Goal: Browse casually

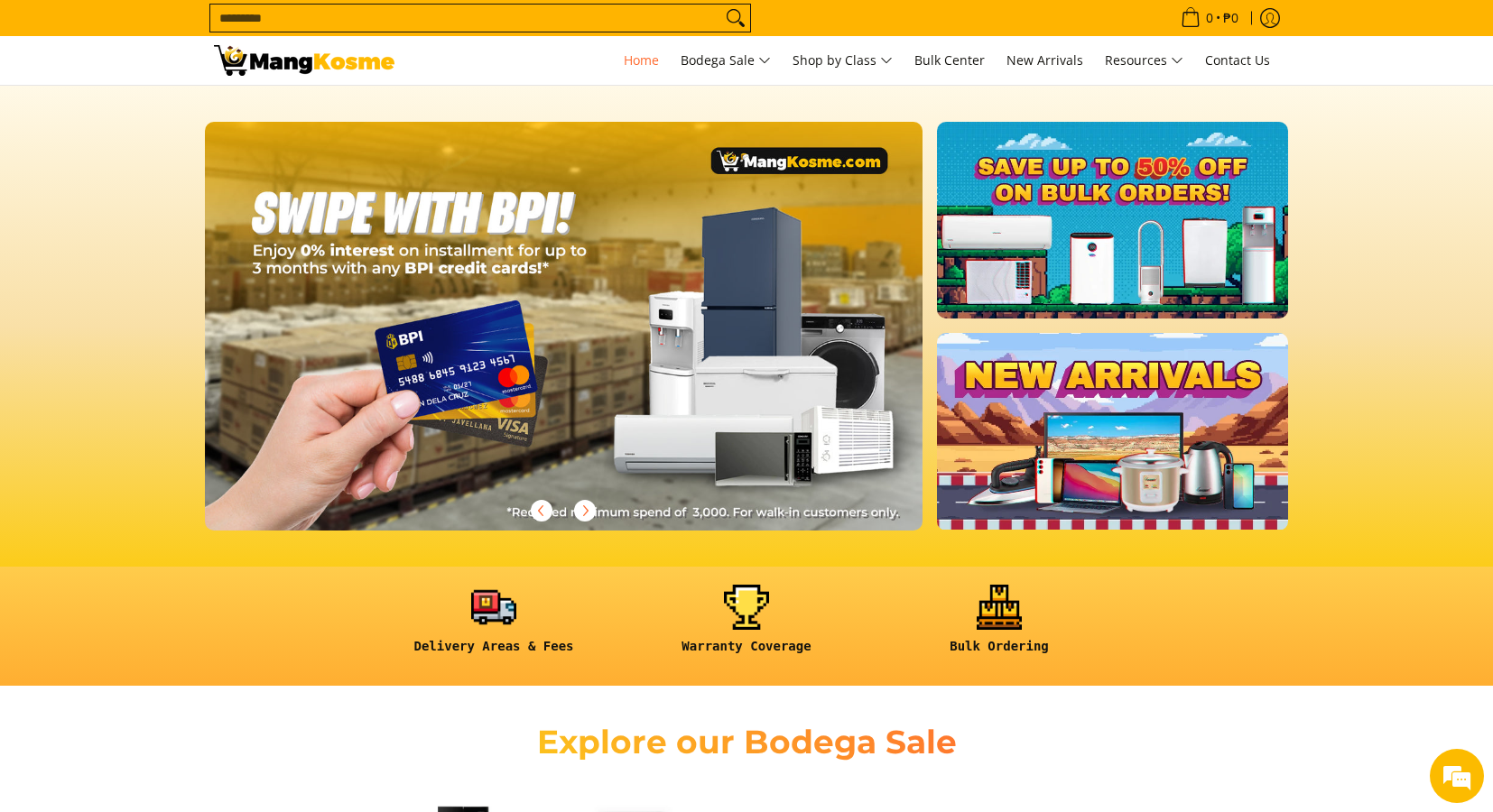
scroll to position [0, 1720]
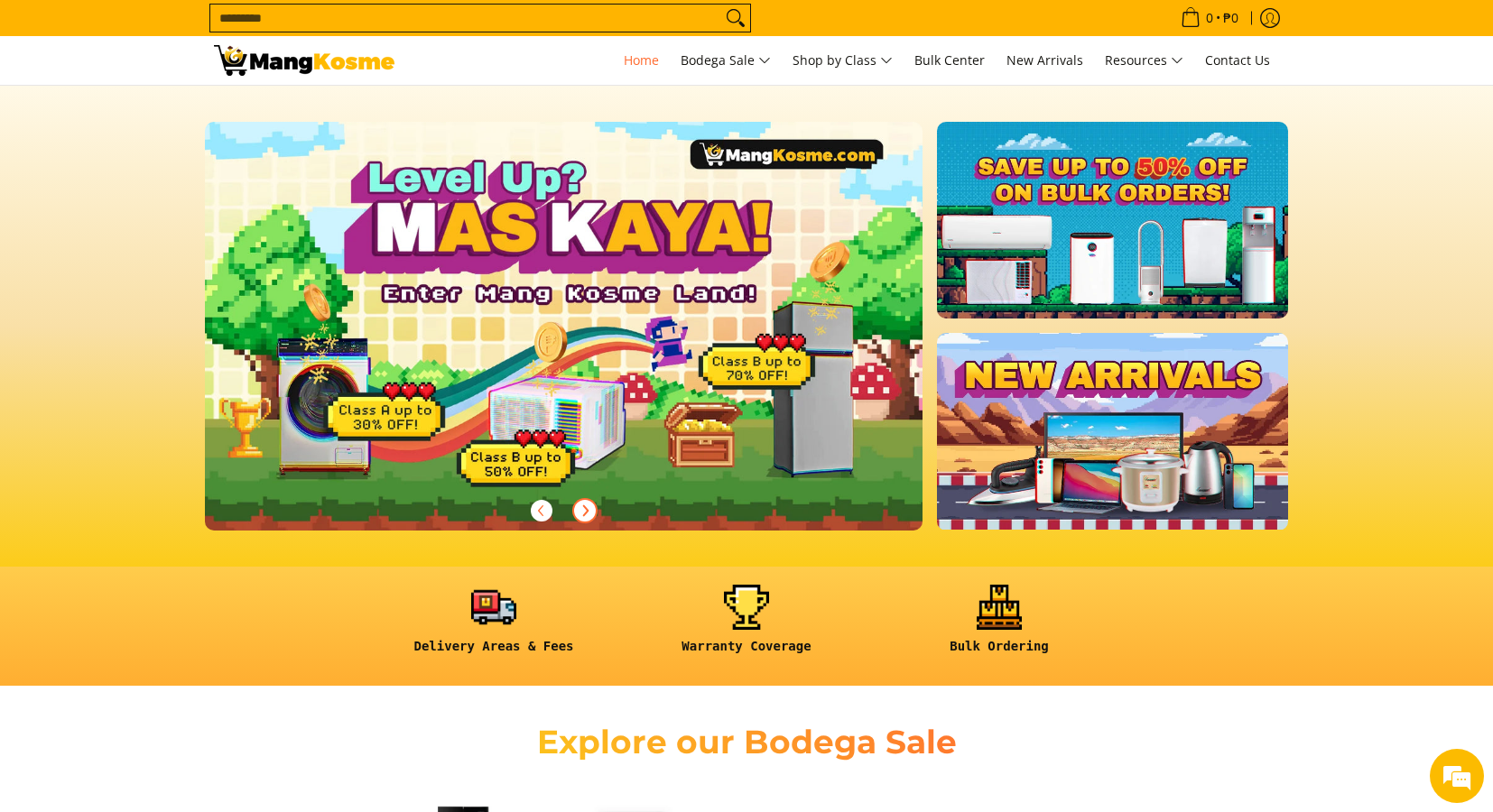
click at [588, 515] on icon "Next" at bounding box center [584, 510] width 14 height 14
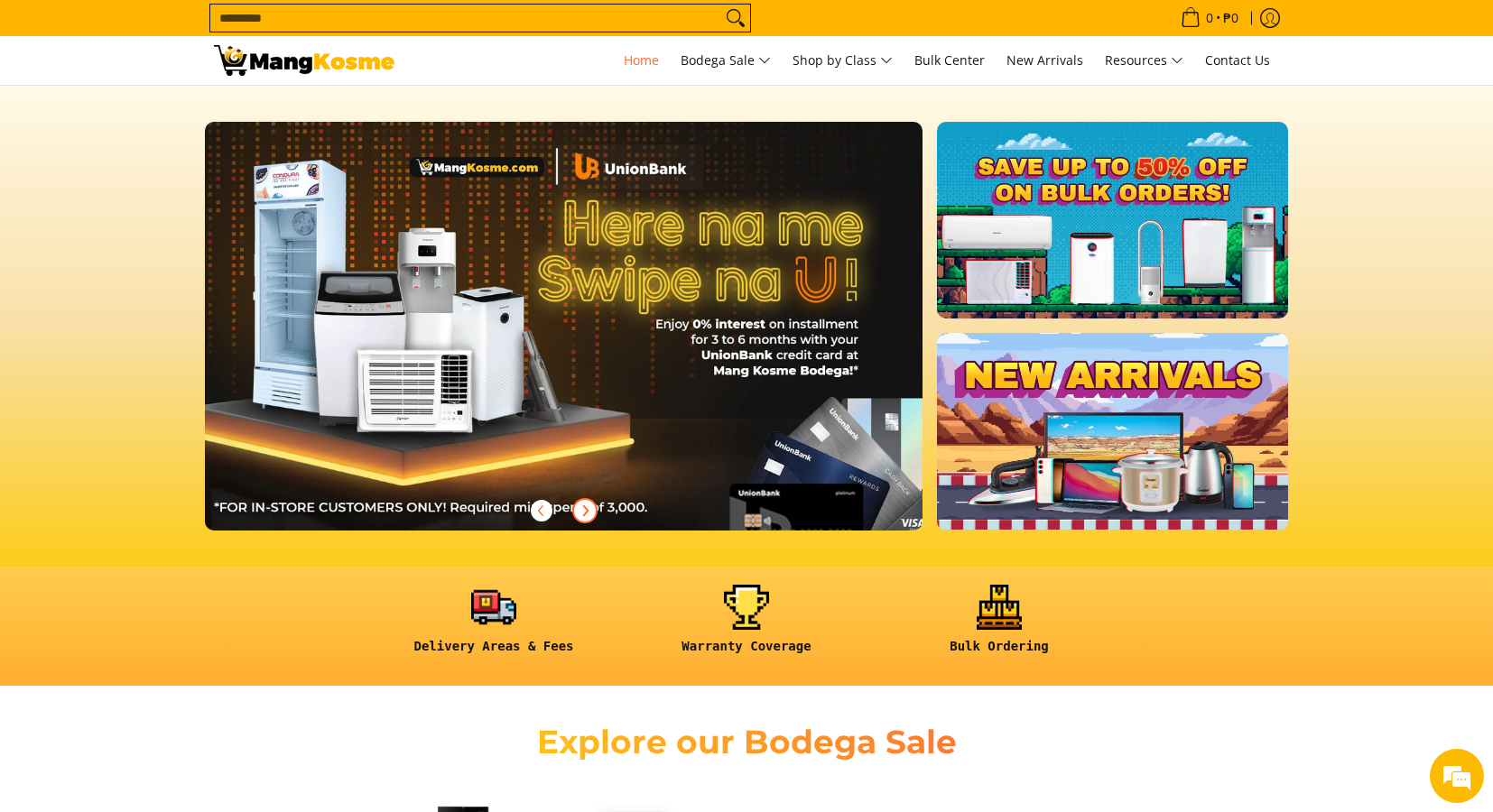
click at [589, 515] on icon "Next" at bounding box center [584, 510] width 14 height 14
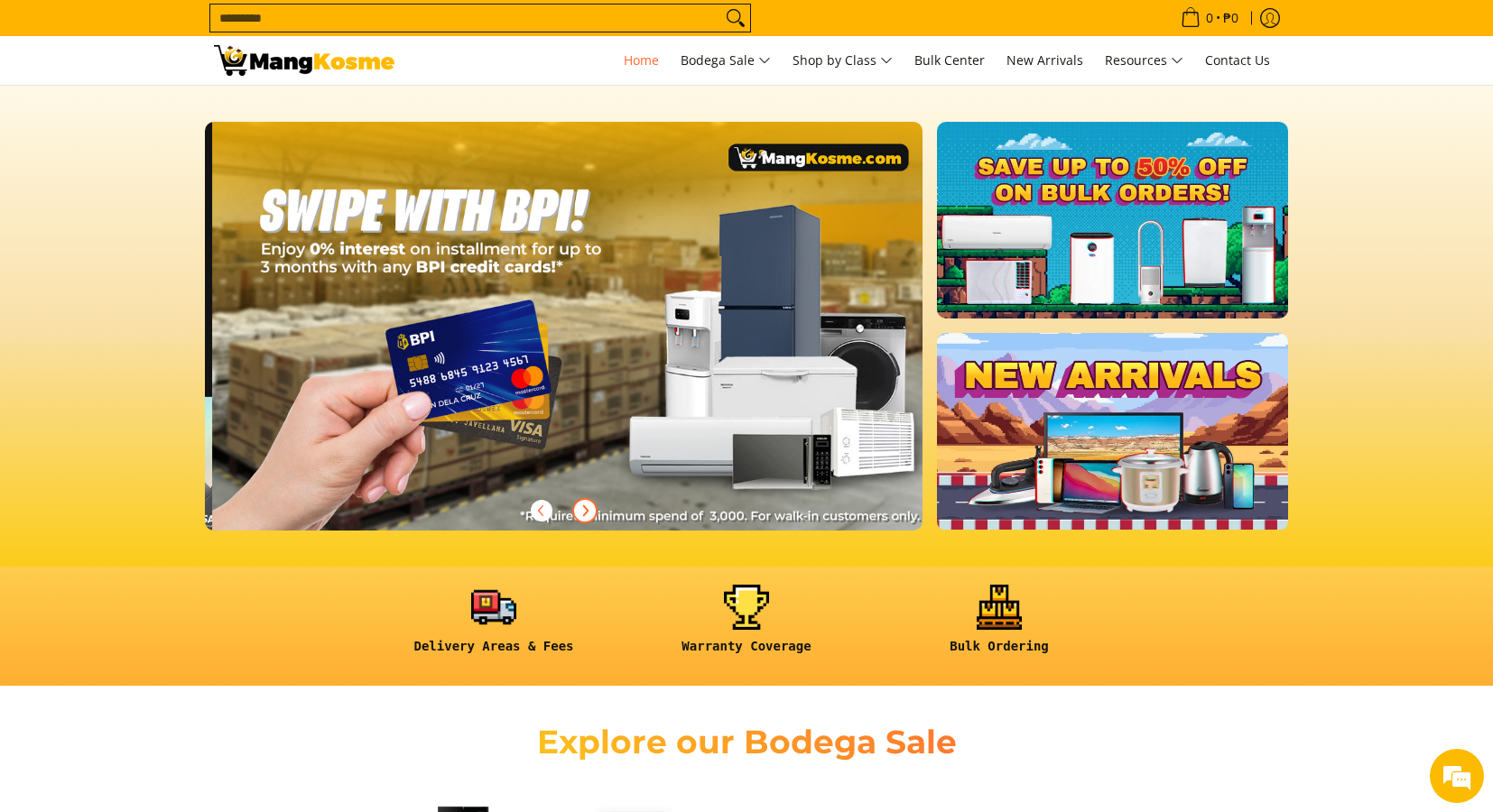
scroll to position [0, 1435]
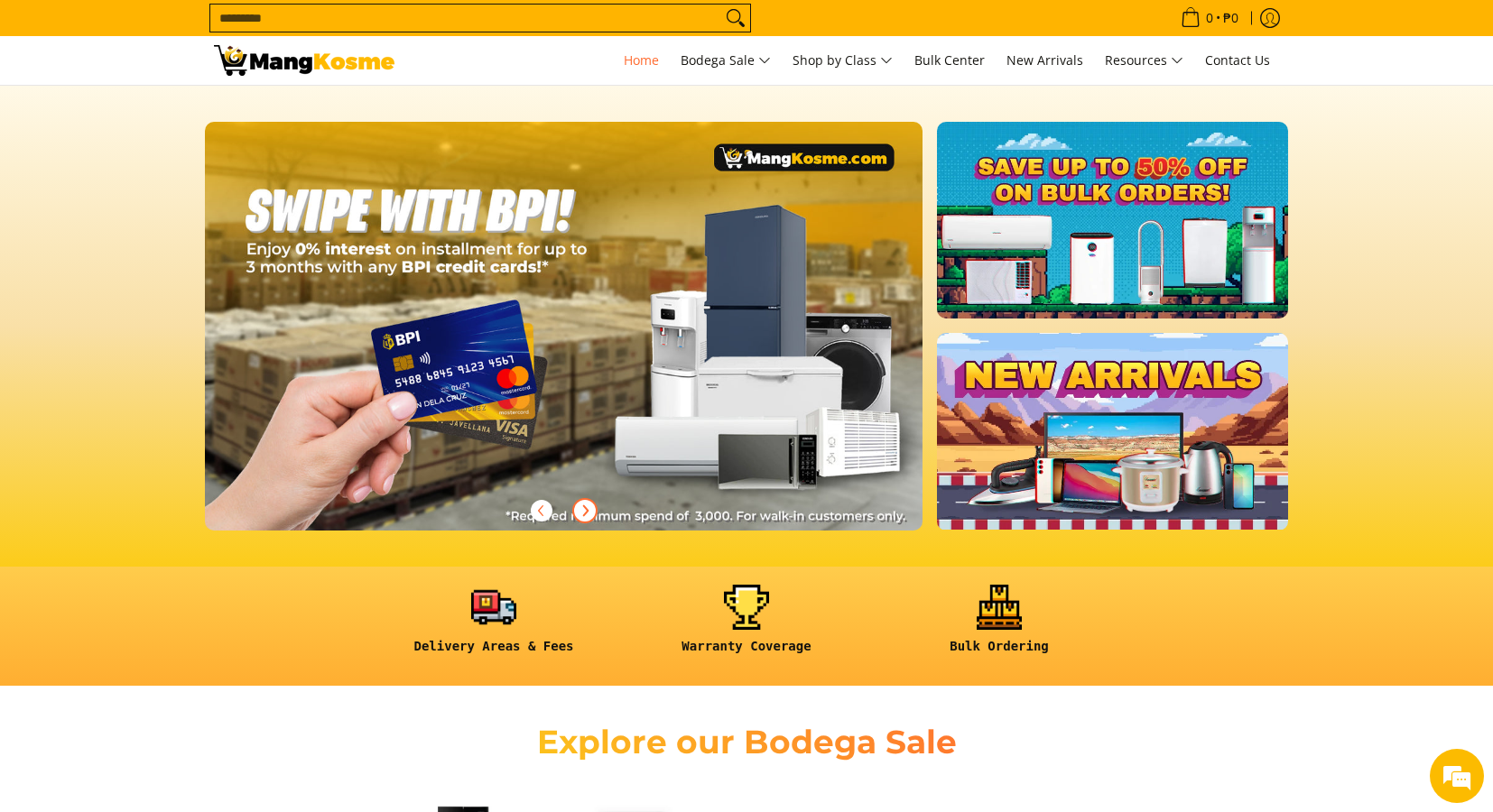
click at [583, 515] on icon "Next" at bounding box center [584, 510] width 14 height 14
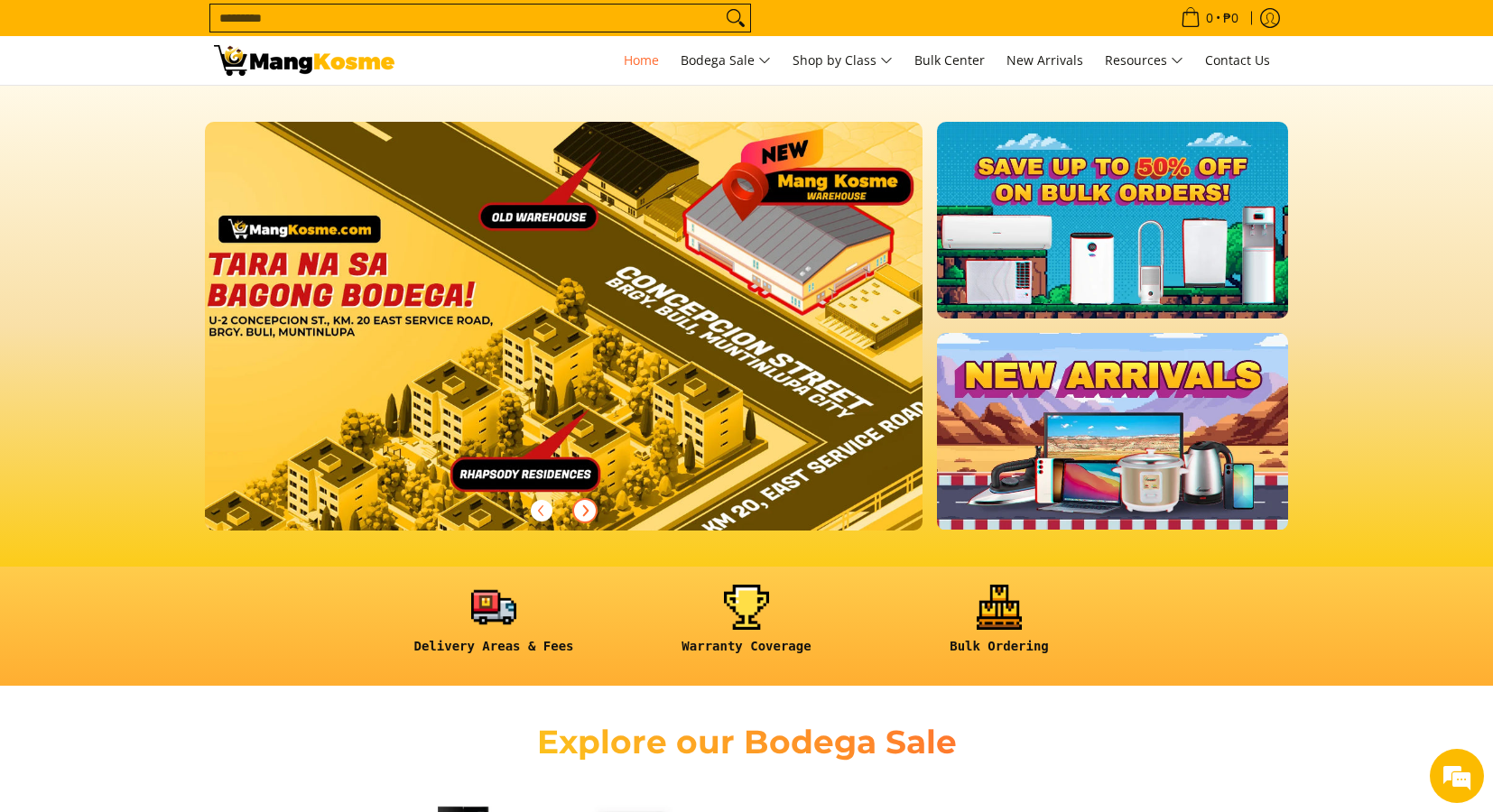
click at [583, 514] on icon "Next" at bounding box center [584, 510] width 14 height 14
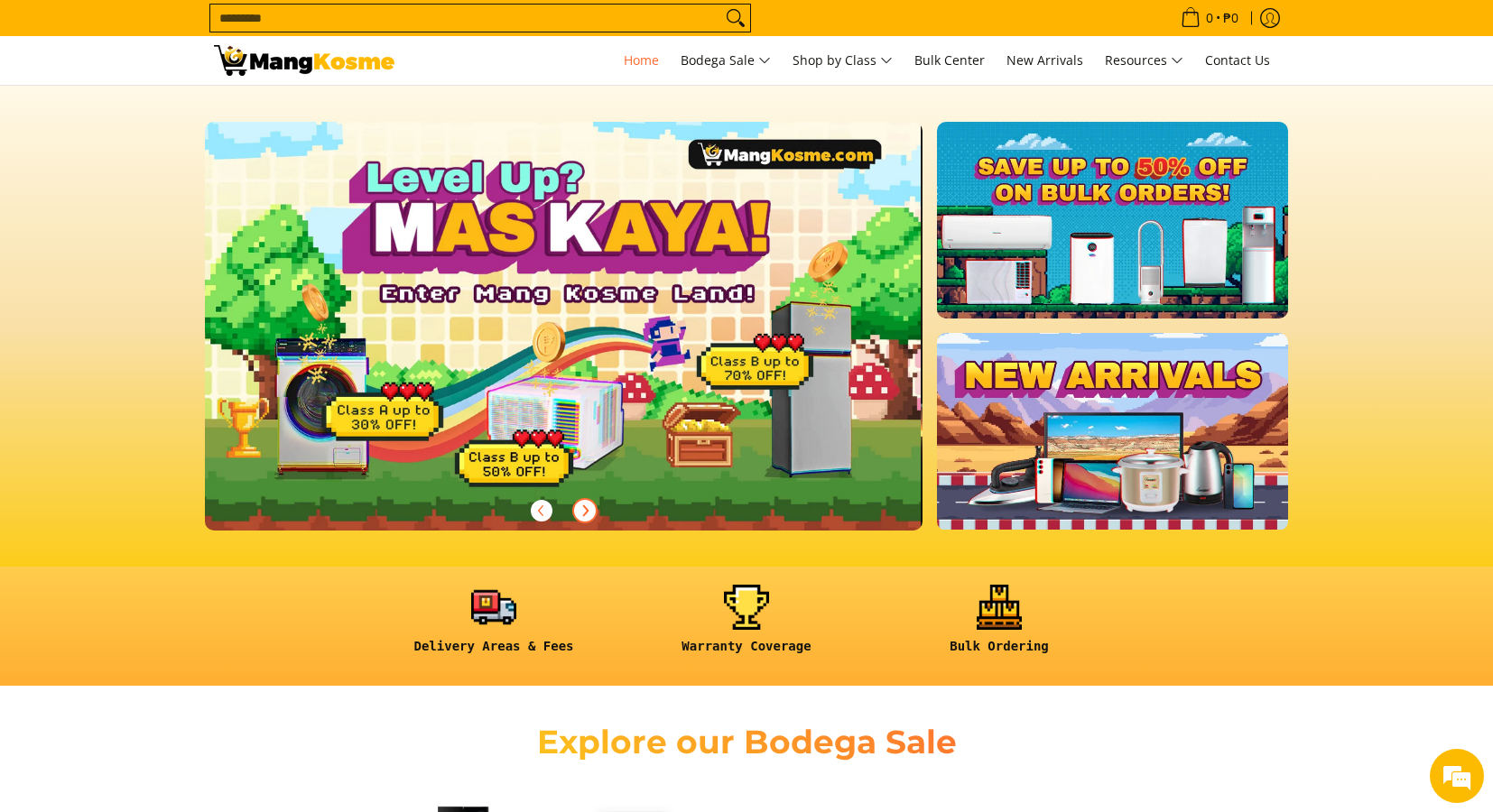
scroll to position [0, 0]
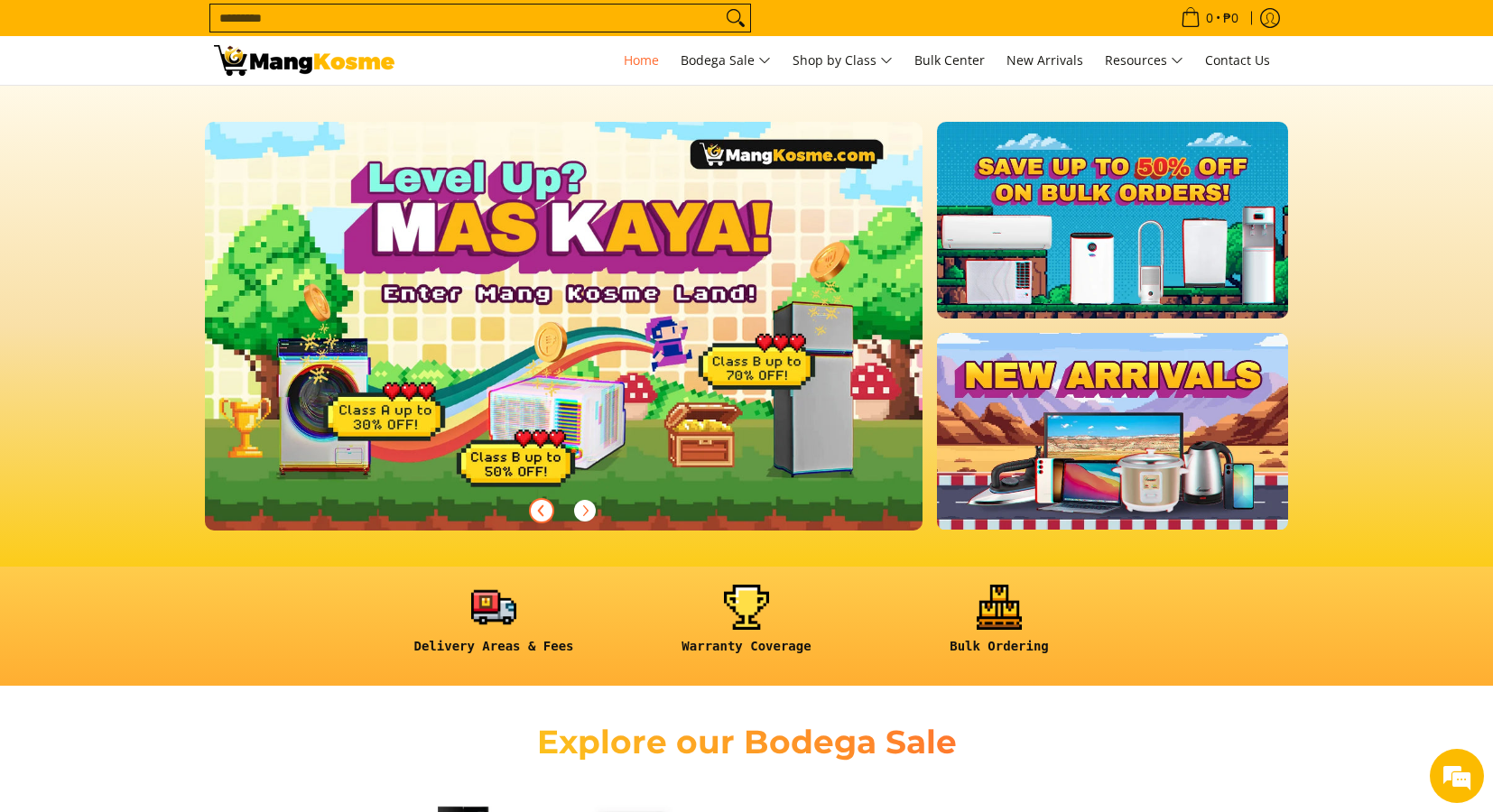
click at [532, 511] on span "Previous" at bounding box center [541, 510] width 22 height 22
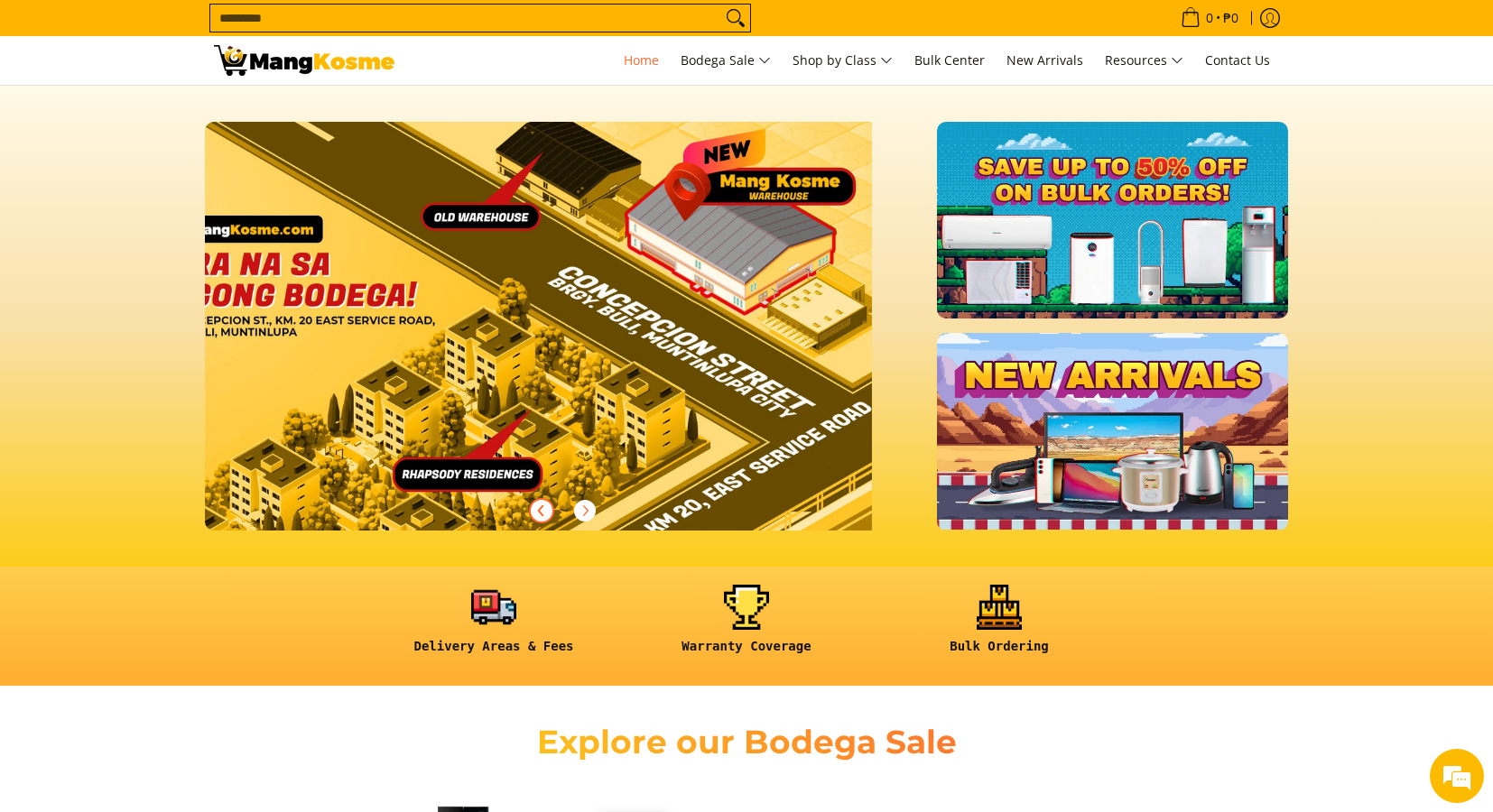
click at [532, 511] on span "Previous" at bounding box center [541, 510] width 22 height 22
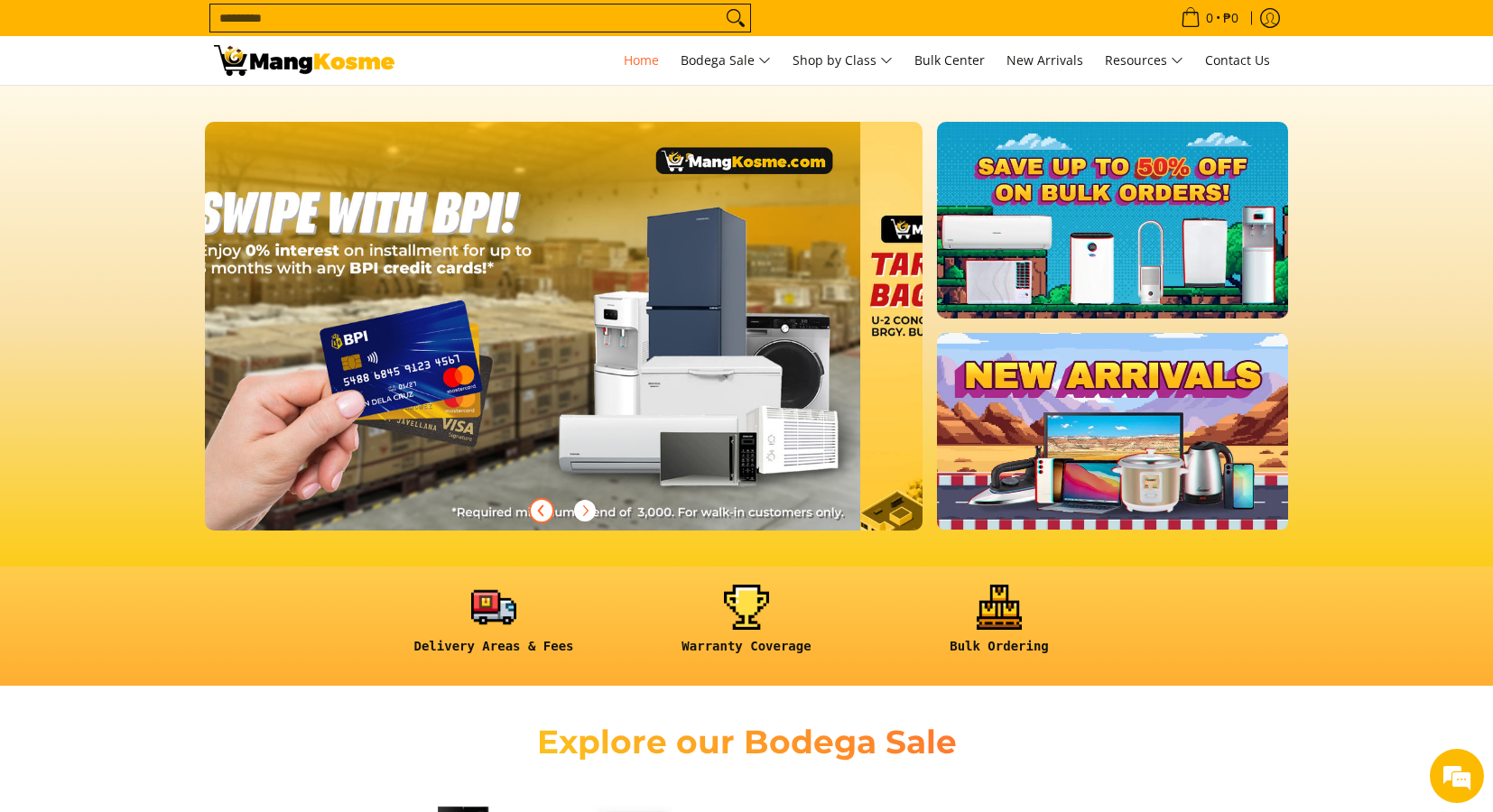
scroll to position [0, 1435]
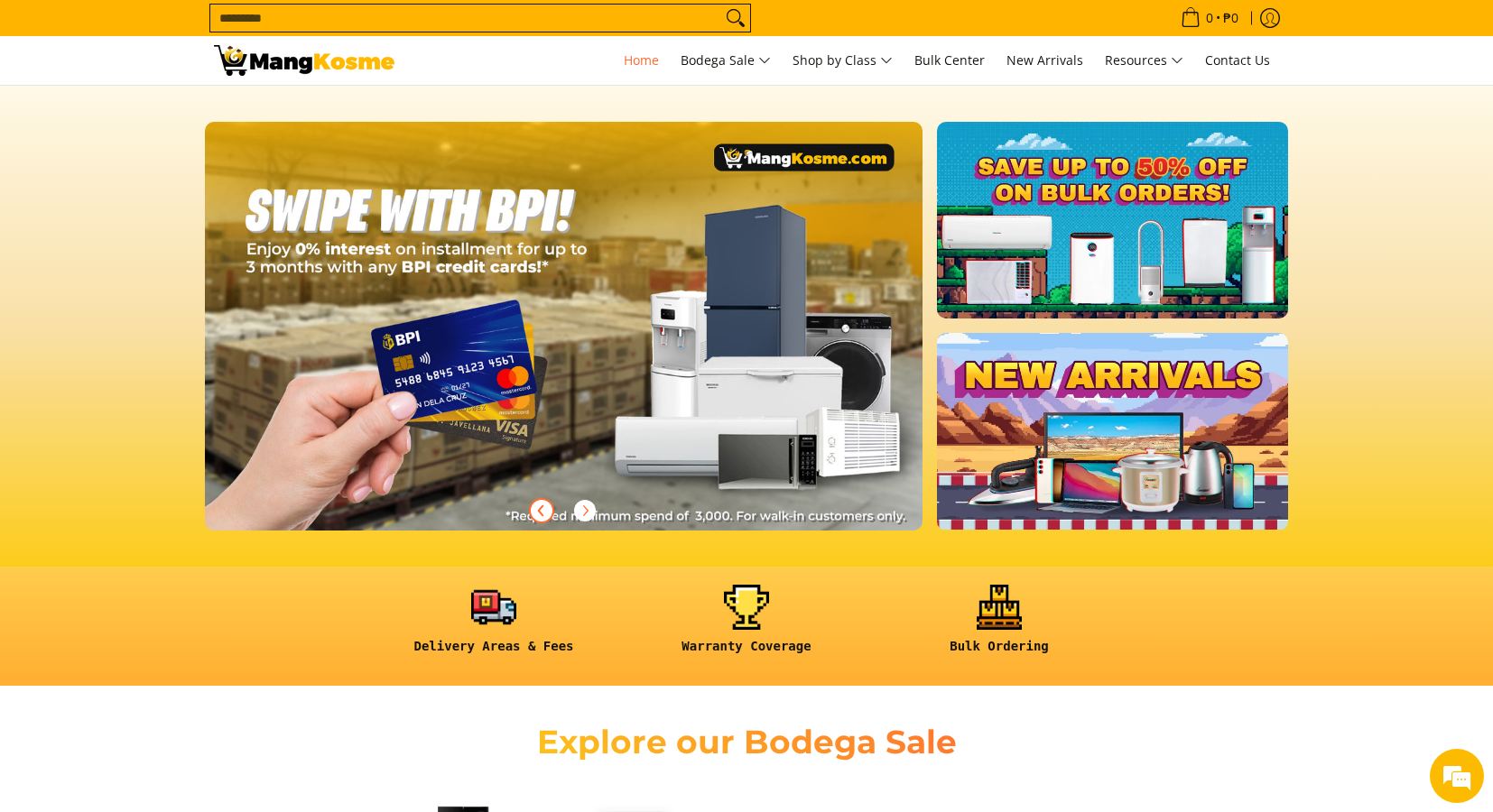
click at [532, 511] on span "Previous" at bounding box center [541, 510] width 22 height 22
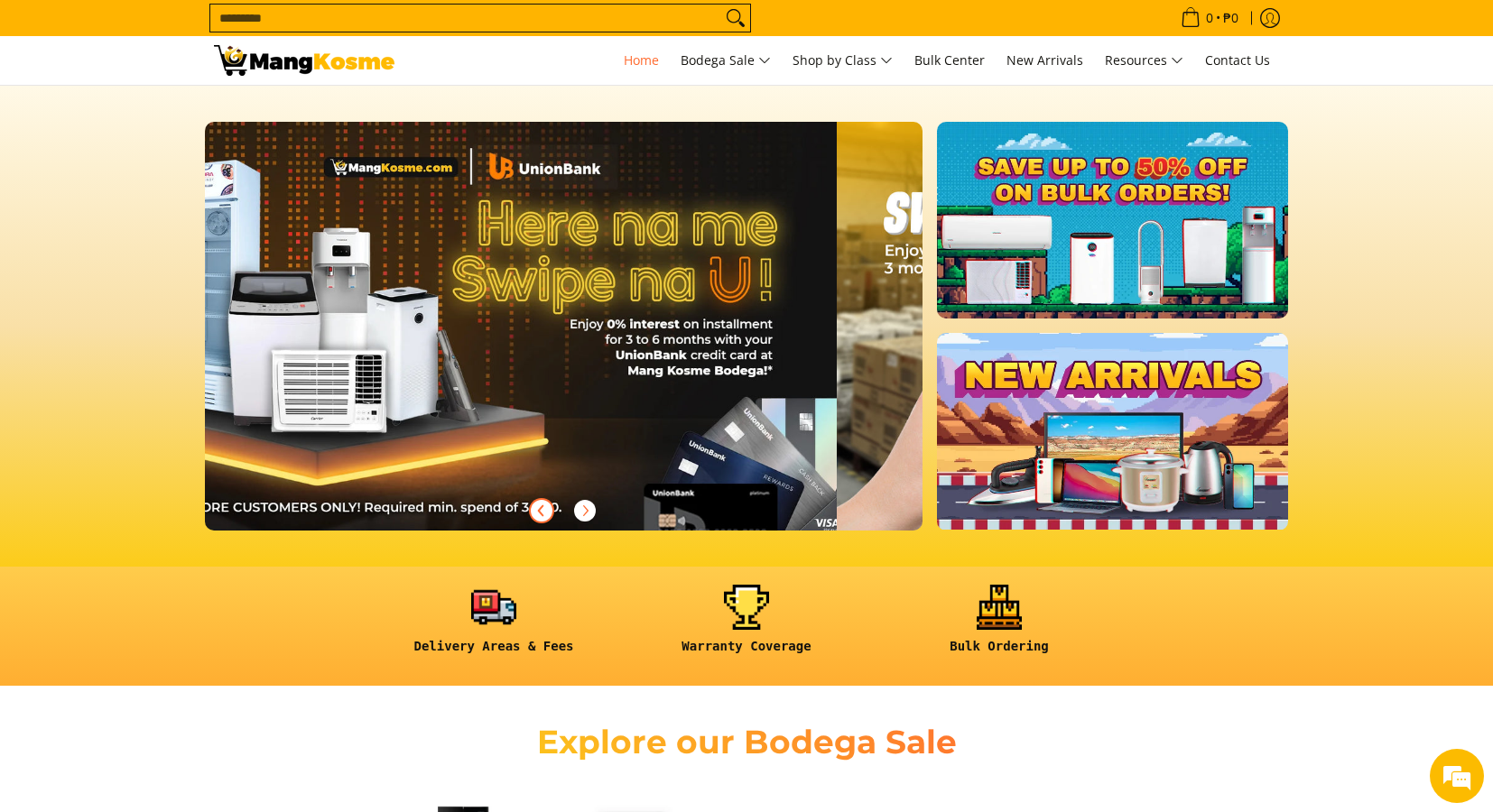
scroll to position [0, 718]
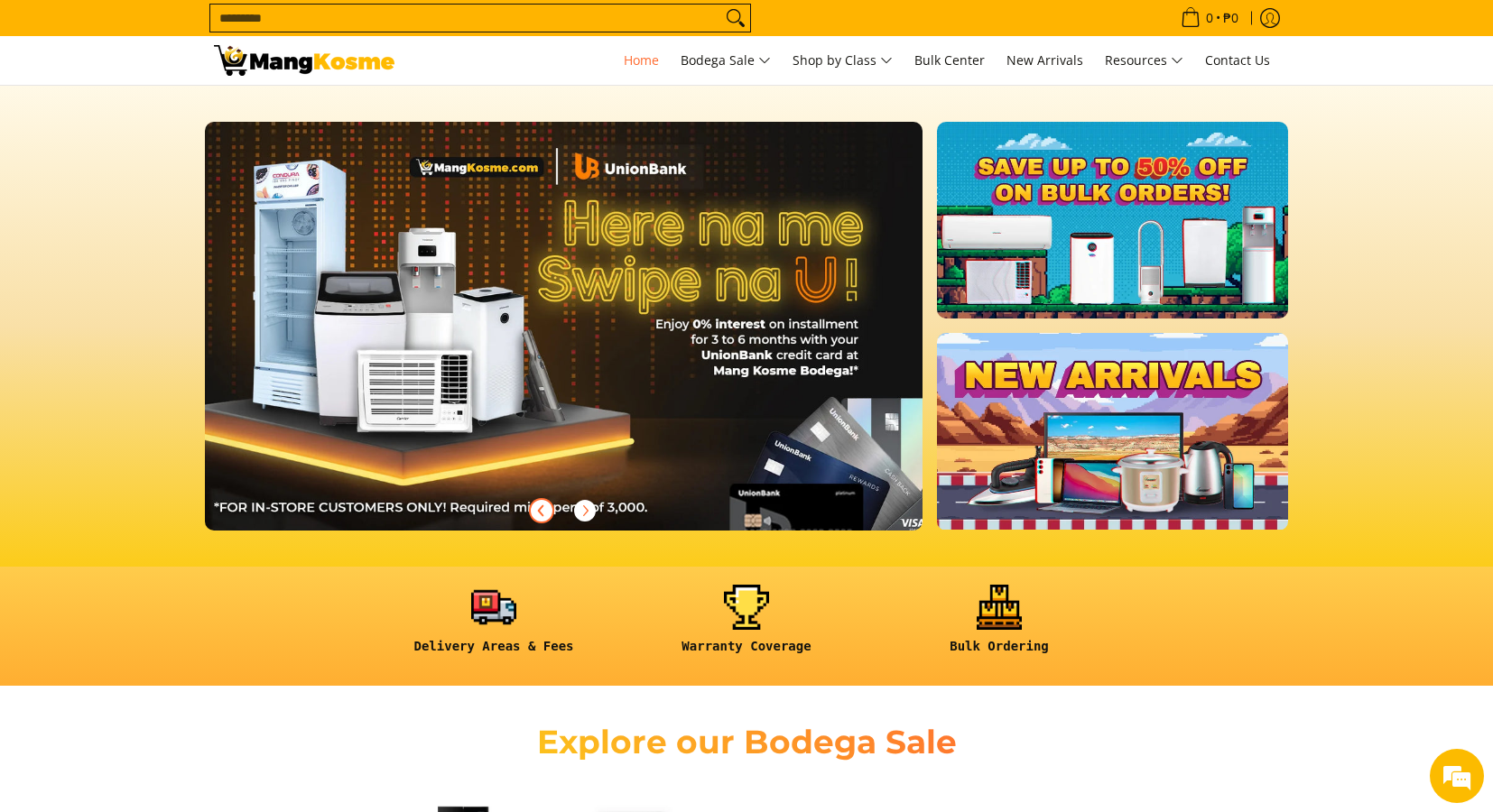
click at [532, 511] on span "Previous" at bounding box center [541, 510] width 22 height 22
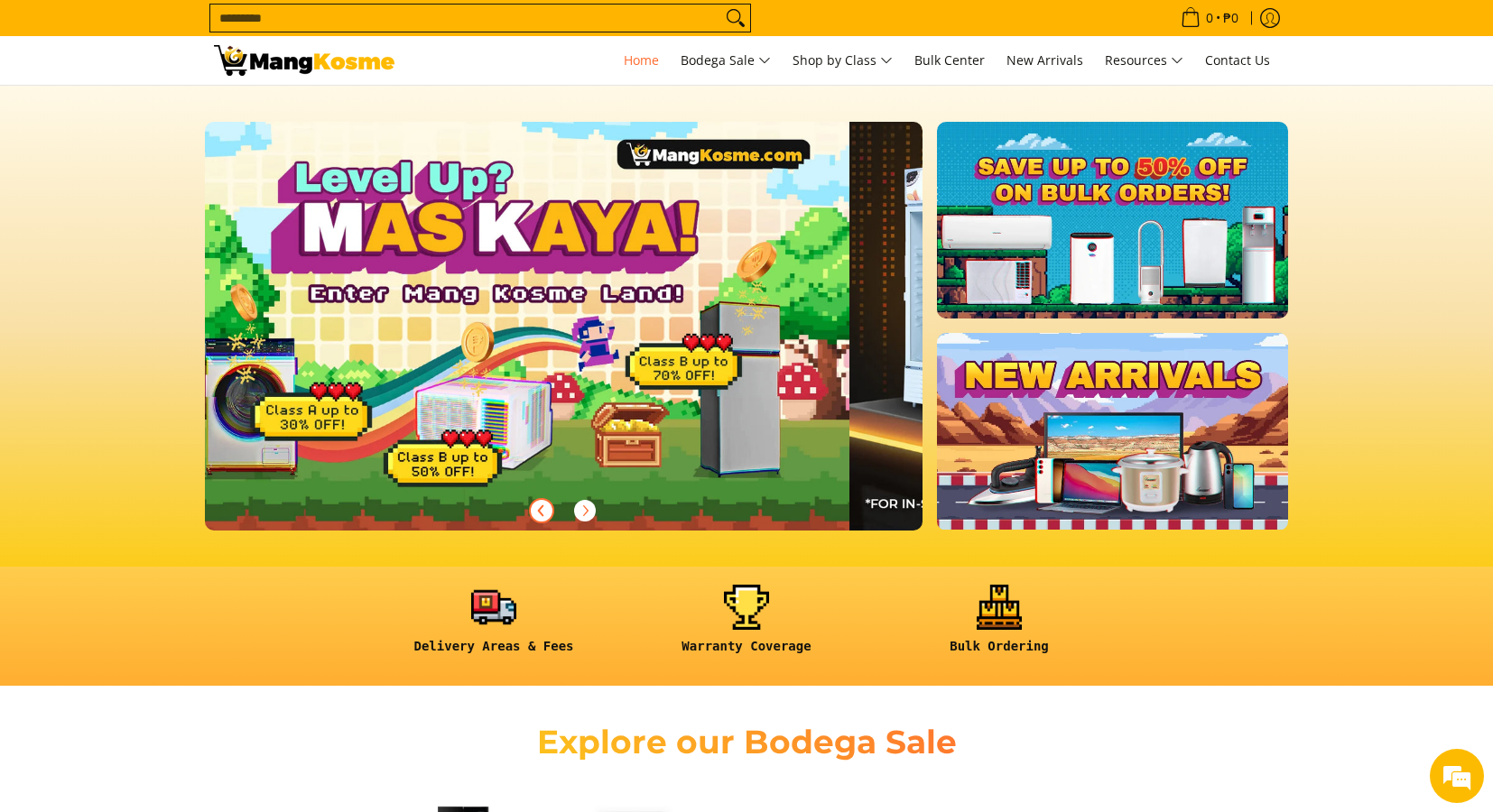
scroll to position [0, 0]
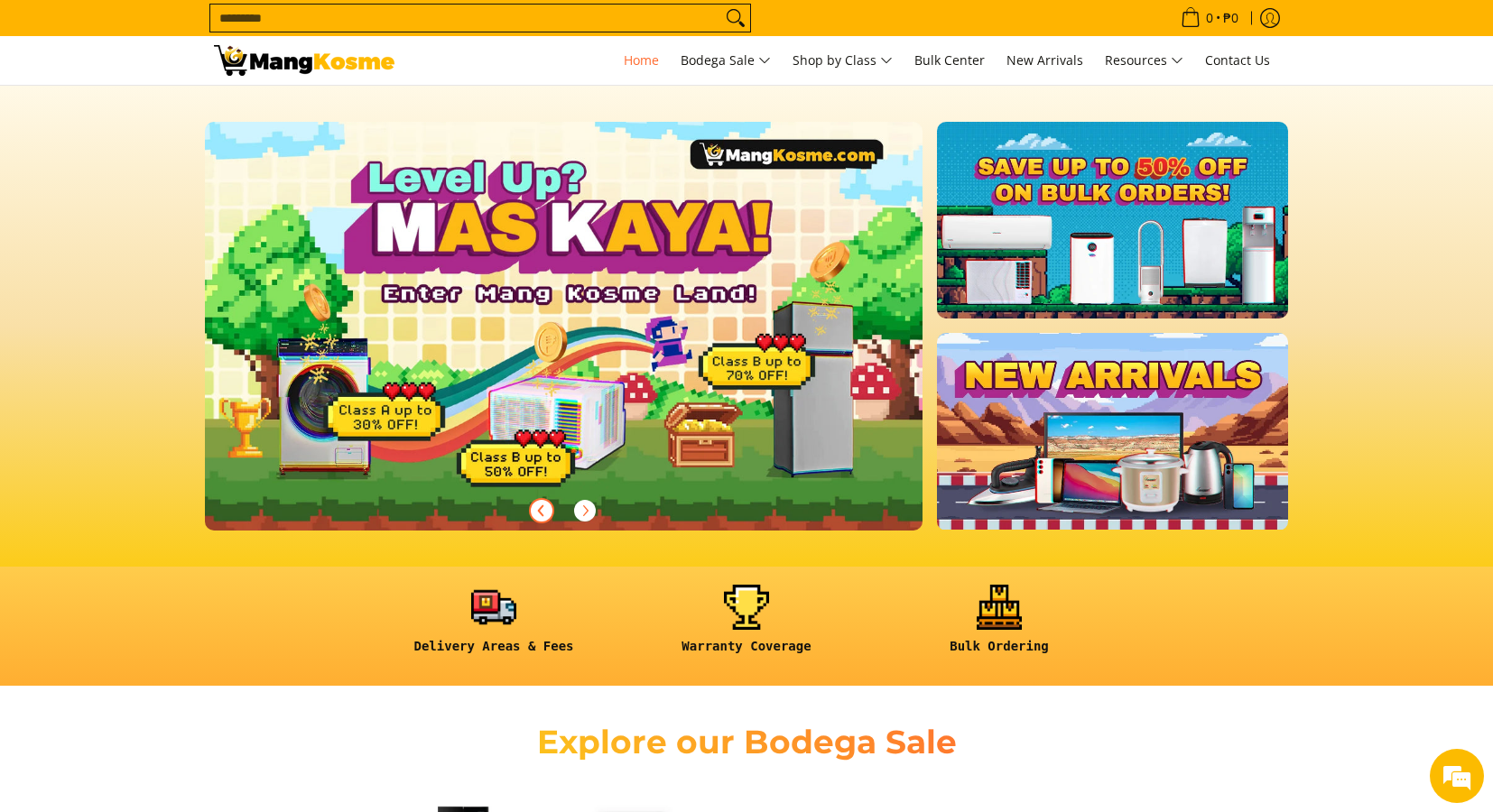
click at [532, 511] on span "Previous" at bounding box center [541, 510] width 22 height 22
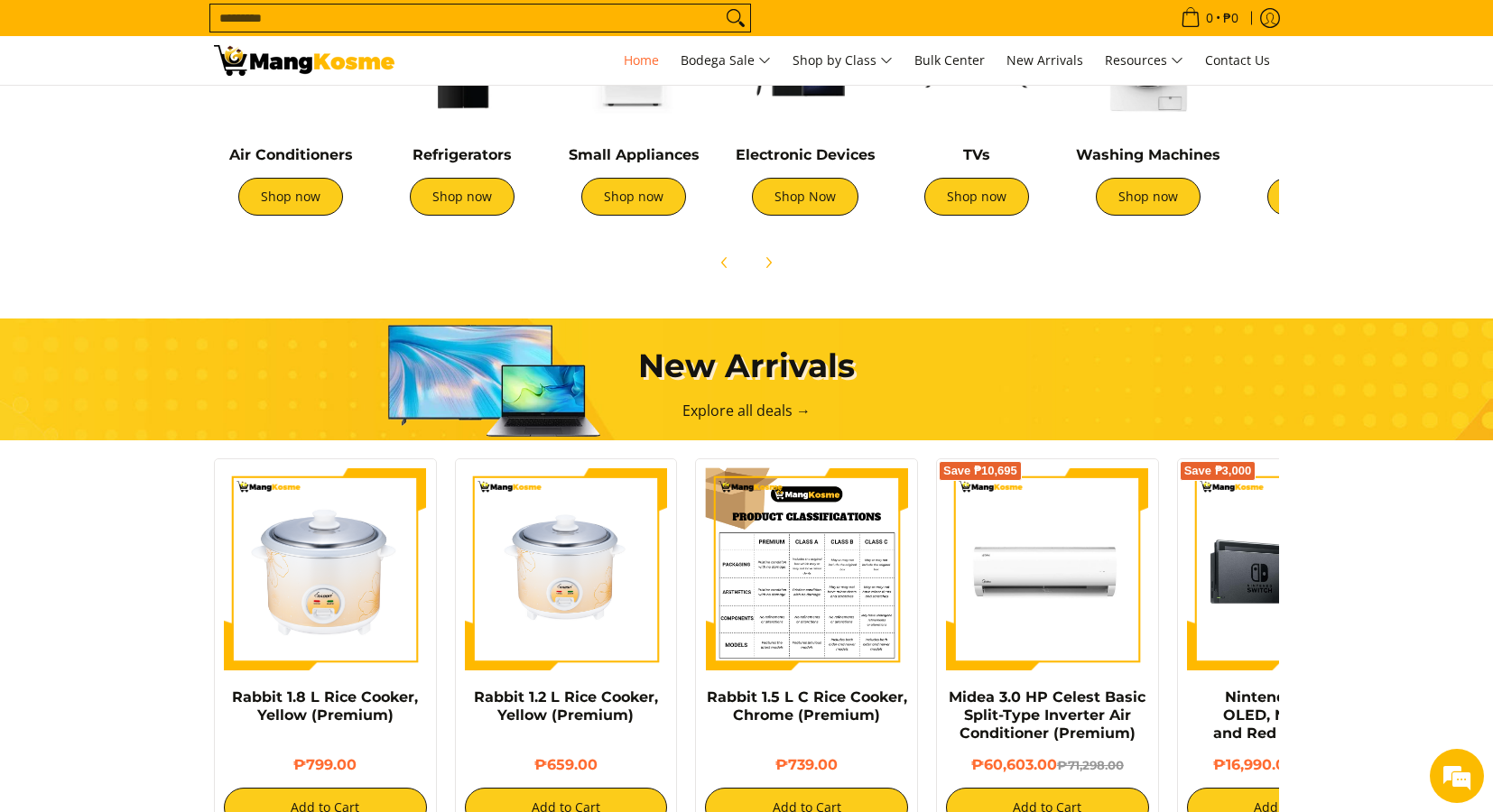
scroll to position [948, 0]
